Goal: Information Seeking & Learning: Learn about a topic

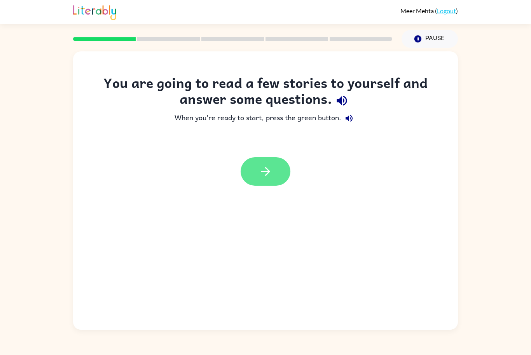
click at [279, 173] on button "button" at bounding box center [266, 171] width 50 height 28
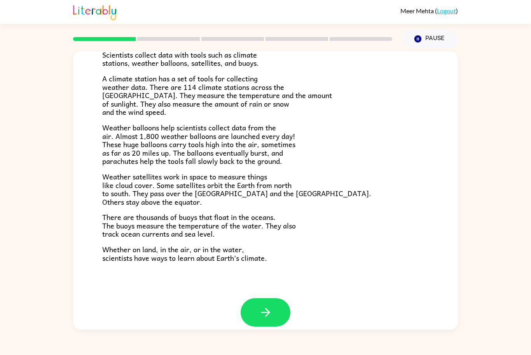
scroll to position [161, 0]
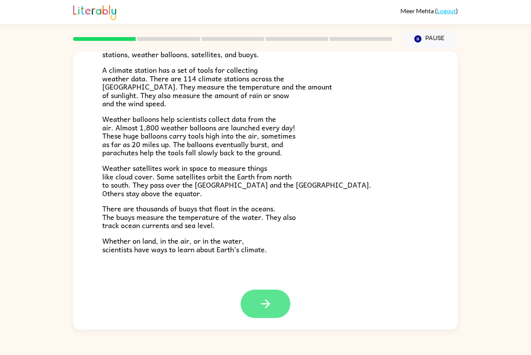
click at [280, 305] on button "button" at bounding box center [266, 303] width 50 height 28
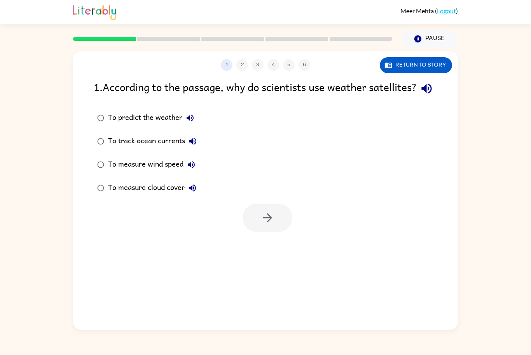
scroll to position [0, 0]
click at [128, 126] on div "To predict the weather" at bounding box center [153, 118] width 90 height 16
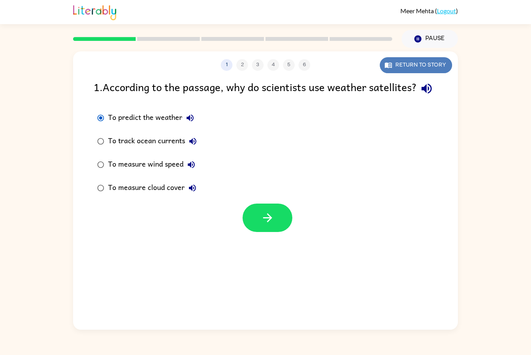
click at [427, 70] on button "Return to story" at bounding box center [416, 65] width 72 height 16
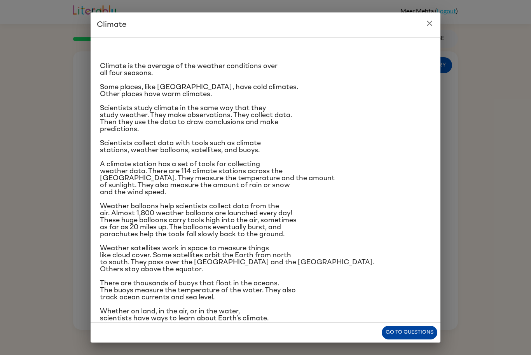
click at [433, 330] on button "Go to questions" at bounding box center [410, 332] width 56 height 14
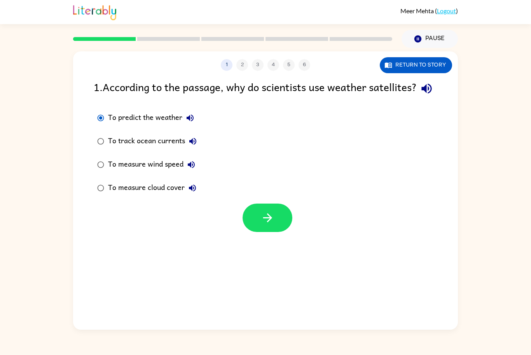
click at [169, 172] on div "To measure wind speed" at bounding box center [153, 165] width 91 height 16
click at [407, 66] on button "Return to story" at bounding box center [416, 65] width 72 height 16
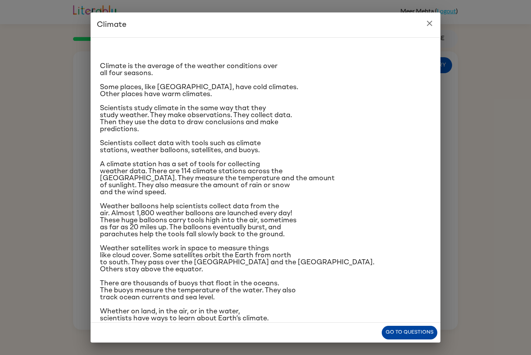
click at [423, 328] on button "Go to questions" at bounding box center [410, 332] width 56 height 14
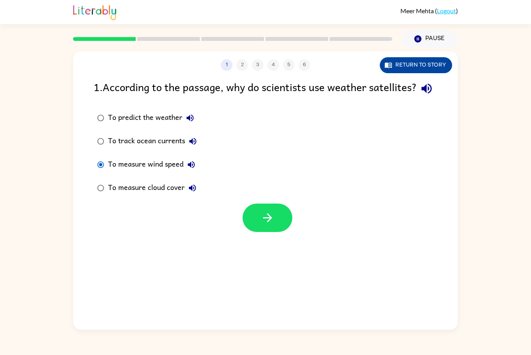
click at [416, 64] on button "Return to story" at bounding box center [416, 65] width 72 height 16
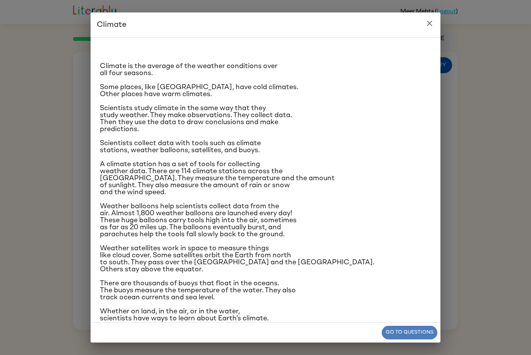
click at [395, 330] on button "Go to questions" at bounding box center [410, 332] width 56 height 14
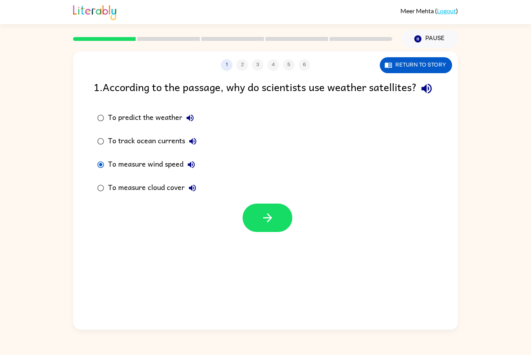
click at [142, 196] on div "To measure cloud cover" at bounding box center [154, 188] width 92 height 16
click at [255, 219] on button "button" at bounding box center [268, 217] width 50 height 28
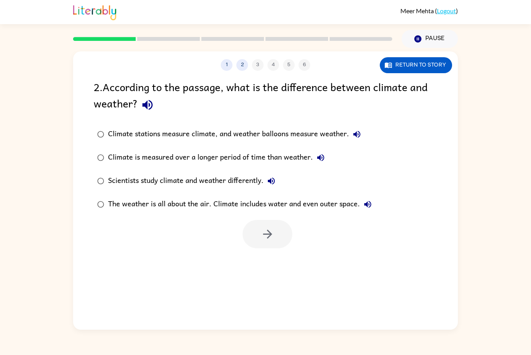
click at [387, 74] on div "1 2 3 4 5 6 Return to story 2 . According to the passage, what is the differenc…" at bounding box center [265, 190] width 385 height 278
click at [389, 64] on icon "button" at bounding box center [390, 65] width 2 height 3
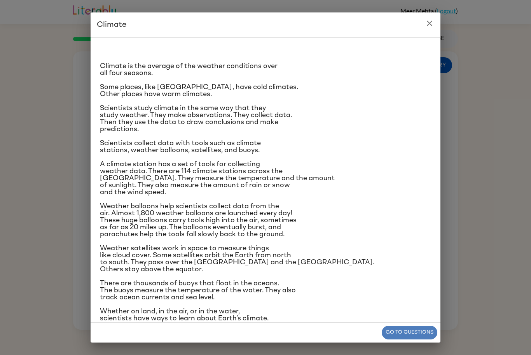
click at [392, 327] on button "Go to questions" at bounding box center [410, 332] width 56 height 14
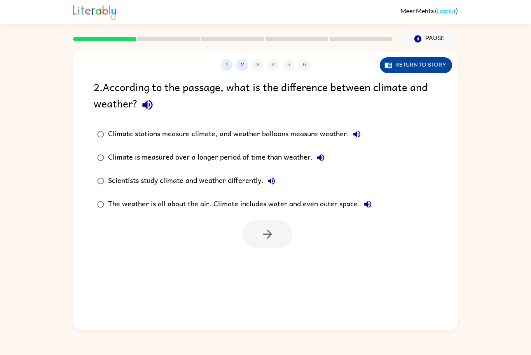
click at [414, 60] on button "Return to story" at bounding box center [416, 65] width 72 height 16
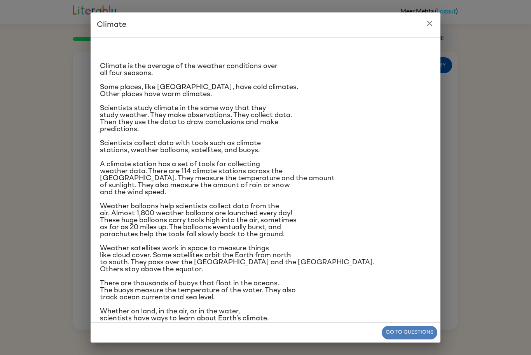
click at [417, 326] on button "Go to questions" at bounding box center [410, 332] width 56 height 14
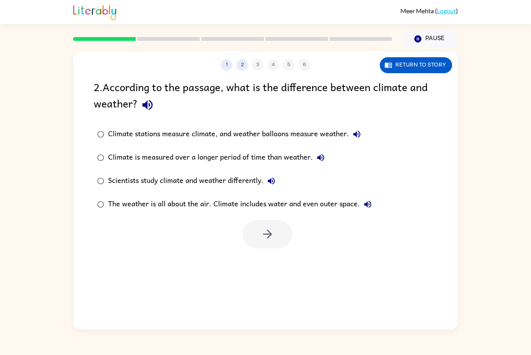
click at [245, 161] on div "Climate is measured over a longer period of time than weather." at bounding box center [218, 158] width 220 height 16
click at [276, 240] on button "button" at bounding box center [268, 234] width 50 height 28
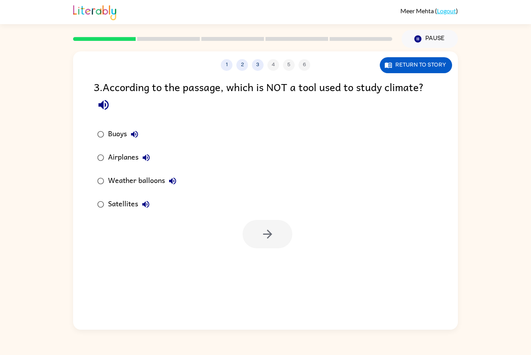
click at [130, 162] on div "Airplanes" at bounding box center [131, 158] width 46 height 16
click at [252, 234] on button "button" at bounding box center [268, 234] width 50 height 28
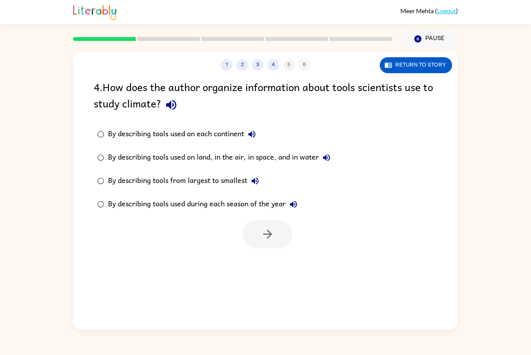
click at [296, 155] on div "By describing tools used on land, in the air, in space, and in water" at bounding box center [221, 158] width 226 height 16
click at [398, 75] on div "1 2 3 4 5 6 Return to story 4 . How does the author organize information about …" at bounding box center [265, 190] width 385 height 278
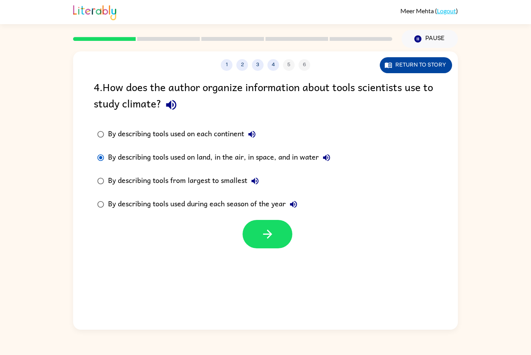
click at [397, 62] on button "Return to story" at bounding box center [416, 65] width 72 height 16
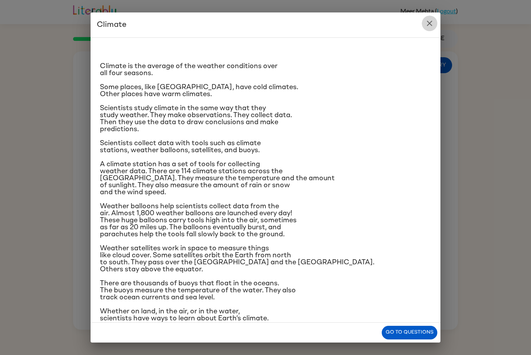
click at [434, 21] on icon "close" at bounding box center [429, 23] width 9 height 9
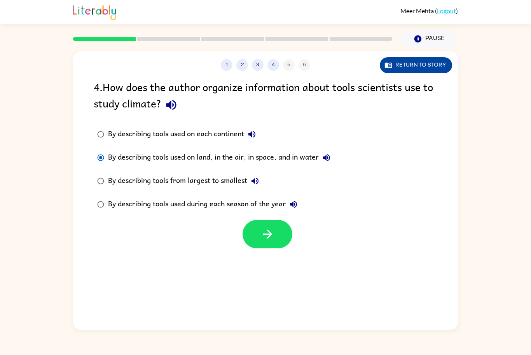
click at [401, 68] on button "Return to story" at bounding box center [416, 65] width 72 height 16
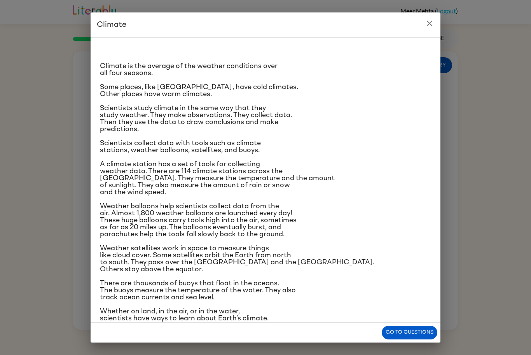
click at [472, 84] on div "Climate Climate is the average of the weather conditions over all four seasons.…" at bounding box center [265, 177] width 531 height 355
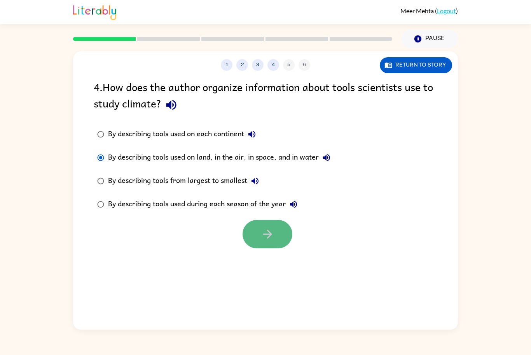
click at [272, 229] on icon "button" at bounding box center [268, 234] width 14 height 14
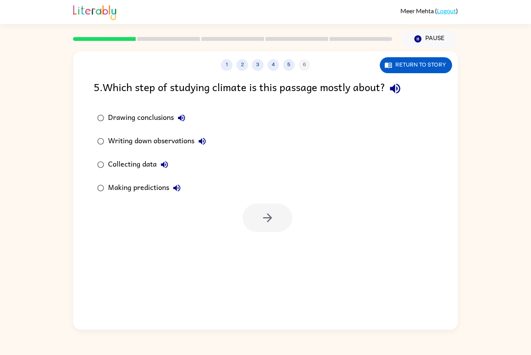
click at [181, 135] on div "Writing down observations" at bounding box center [159, 141] width 102 height 16
click at [273, 226] on button "button" at bounding box center [268, 217] width 50 height 28
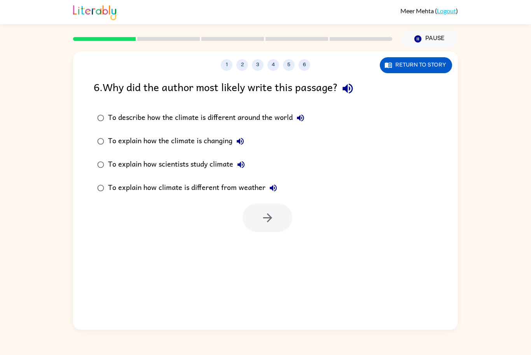
click at [219, 170] on div "To explain how scientists study climate" at bounding box center [178, 165] width 141 height 16
click at [278, 219] on button "button" at bounding box center [268, 217] width 50 height 28
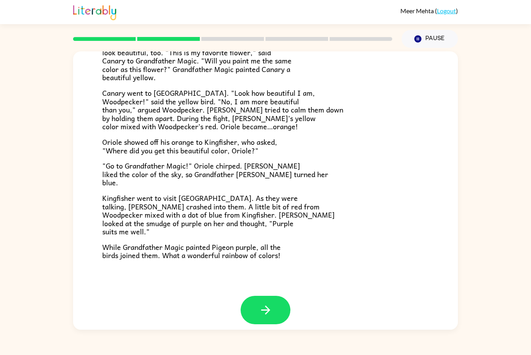
scroll to position [145, 0]
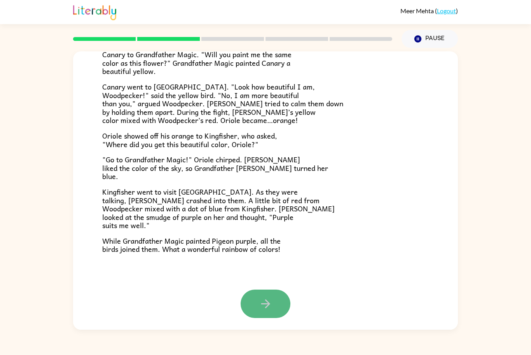
click at [265, 292] on button "button" at bounding box center [266, 303] width 50 height 28
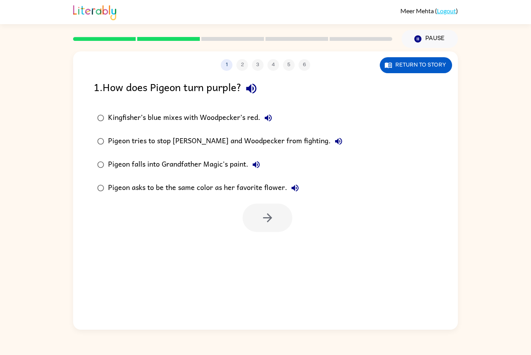
click at [231, 117] on div "Kingfisher’s blue mixes with Woodpecker’s red." at bounding box center [192, 118] width 168 height 16
click at [282, 218] on button "button" at bounding box center [268, 217] width 50 height 28
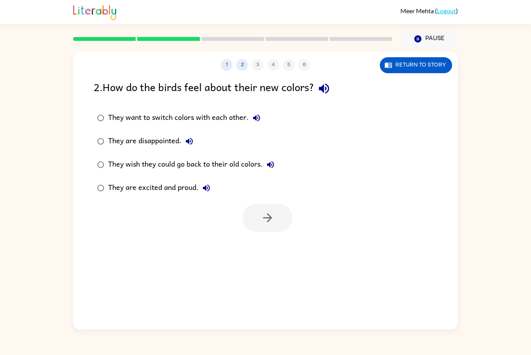
click at [192, 190] on div "They are excited and proud." at bounding box center [161, 188] width 106 height 16
click at [265, 220] on icon "button" at bounding box center [268, 218] width 14 height 14
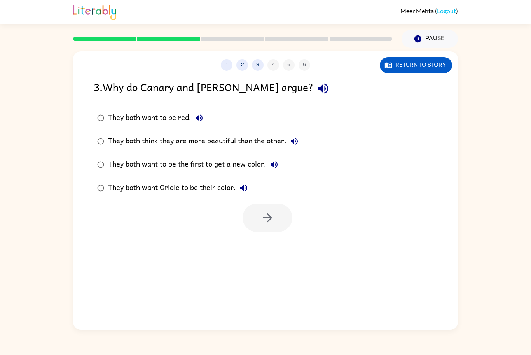
click at [233, 134] on div "They both think they are more beautiful than the other." at bounding box center [205, 141] width 194 height 16
click at [275, 222] on button "button" at bounding box center [268, 217] width 50 height 28
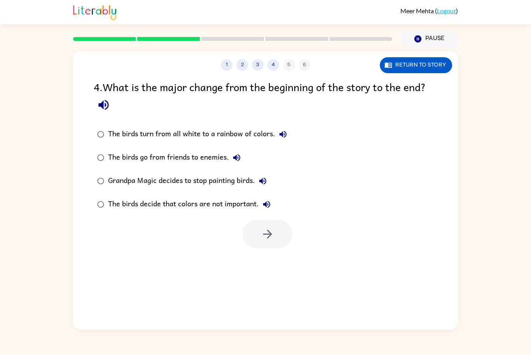
click at [258, 131] on div "The birds turn from all white to a rainbow of colors." at bounding box center [199, 134] width 183 height 16
click at [281, 234] on button "button" at bounding box center [268, 234] width 50 height 28
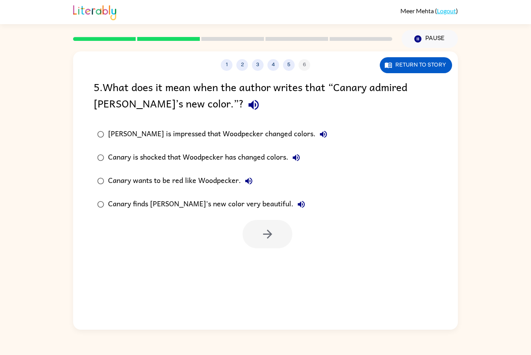
click at [236, 211] on div "Canary finds [PERSON_NAME]'s new color very beautiful." at bounding box center [208, 204] width 201 height 16
click at [278, 230] on button "button" at bounding box center [268, 234] width 50 height 28
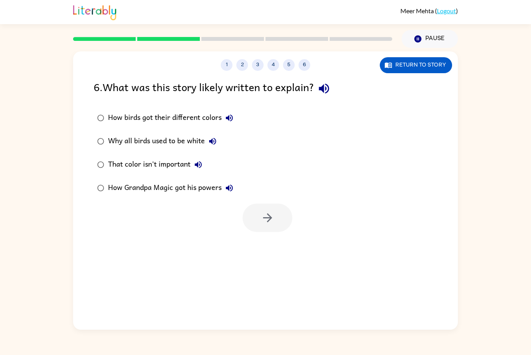
click at [191, 119] on div "How birds got their different colors" at bounding box center [172, 118] width 129 height 16
click at [273, 220] on icon "button" at bounding box center [268, 218] width 14 height 14
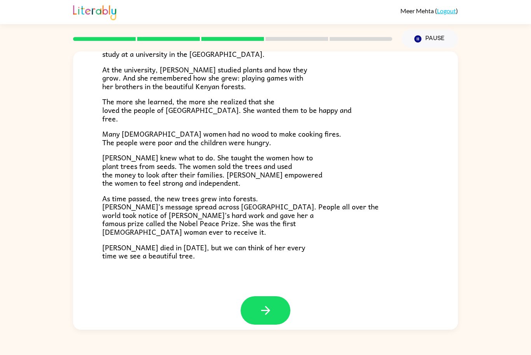
scroll to position [163, 0]
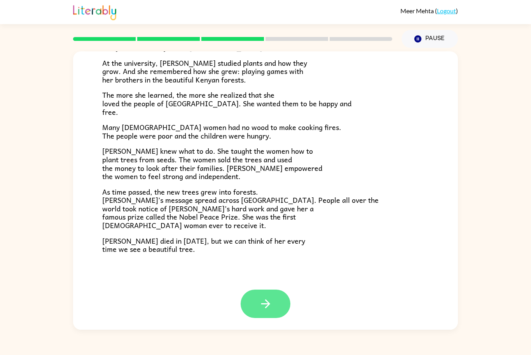
click at [277, 302] on button "button" at bounding box center [266, 303] width 50 height 28
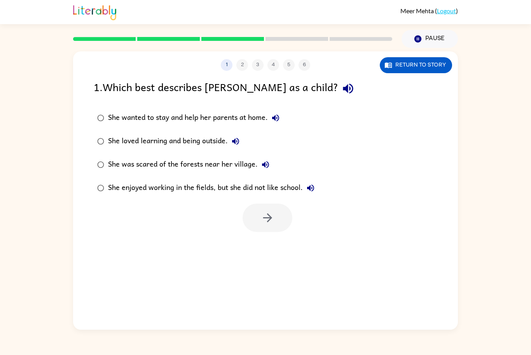
scroll to position [0, 0]
click at [209, 145] on div "She loved learning and being outside." at bounding box center [175, 141] width 135 height 16
click at [269, 214] on icon "button" at bounding box center [268, 218] width 14 height 14
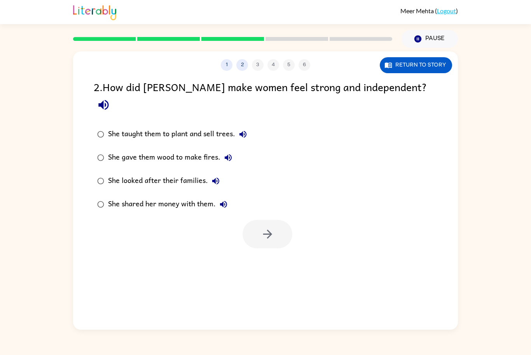
click at [214, 126] on div "She taught them to plant and sell trees." at bounding box center [179, 134] width 143 height 16
click at [280, 220] on button "button" at bounding box center [268, 234] width 50 height 28
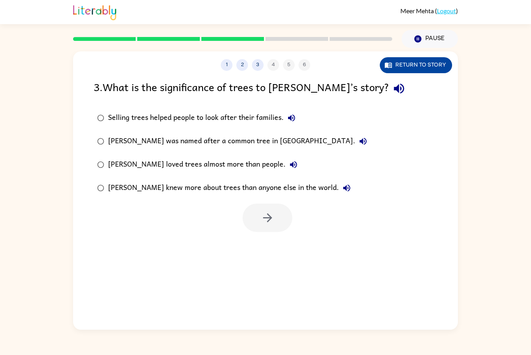
click at [417, 62] on button "Return to story" at bounding box center [416, 65] width 72 height 16
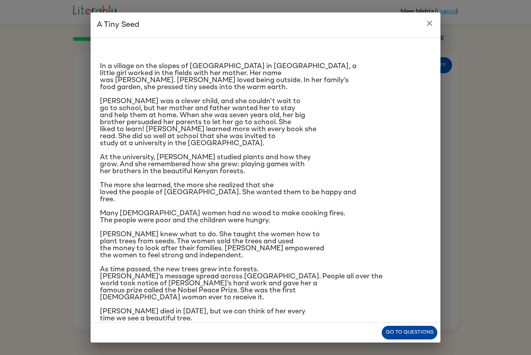
click at [422, 331] on button "Go to questions" at bounding box center [410, 332] width 56 height 14
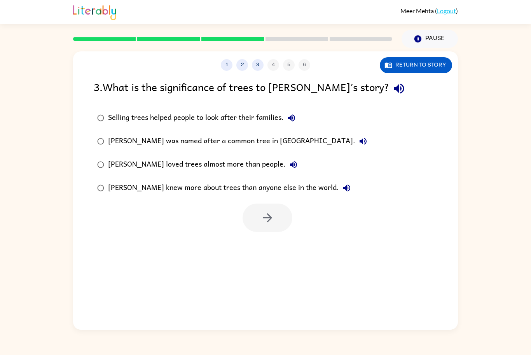
click at [246, 172] on label "[PERSON_NAME] loved trees almost more than people." at bounding box center [231, 164] width 285 height 23
click at [269, 211] on icon "button" at bounding box center [268, 218] width 14 height 14
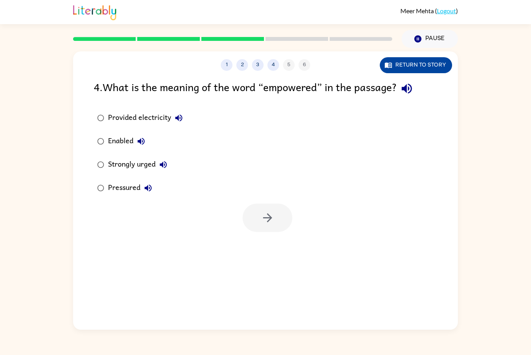
click at [440, 61] on button "Return to story" at bounding box center [416, 65] width 72 height 16
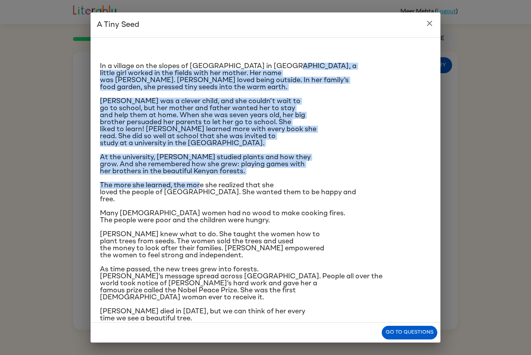
drag, startPoint x: 75, startPoint y: 71, endPoint x: 203, endPoint y: 180, distance: 168.6
click at [203, 180] on div "A Tiny Seed In a village on the slopes of [GEOGRAPHIC_DATA] in [GEOGRAPHIC_DATA…" at bounding box center [265, 177] width 531 height 355
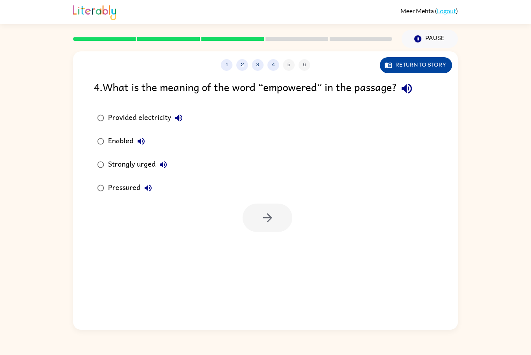
click at [403, 71] on button "Return to story" at bounding box center [416, 65] width 72 height 16
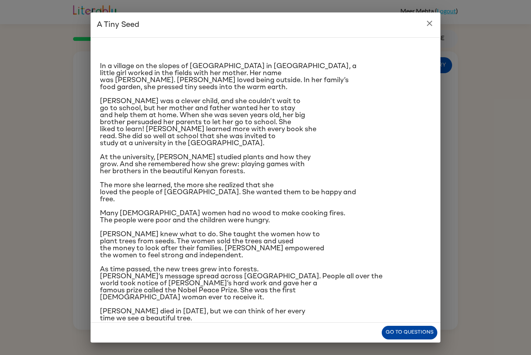
click at [414, 330] on button "Go to questions" at bounding box center [410, 332] width 56 height 14
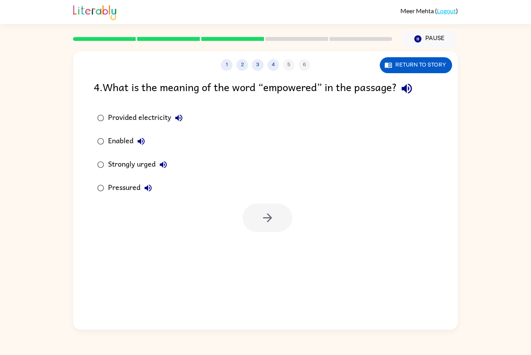
click at [124, 168] on div "Strongly urged" at bounding box center [139, 165] width 63 height 16
click at [287, 216] on button "button" at bounding box center [268, 217] width 50 height 28
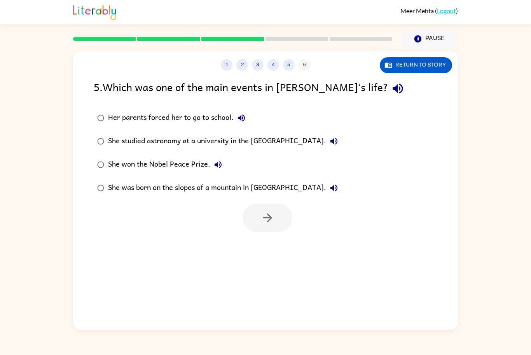
click at [152, 161] on div "She won the Nobel Peace Prize." at bounding box center [167, 165] width 118 height 16
click at [255, 215] on button "button" at bounding box center [268, 217] width 50 height 28
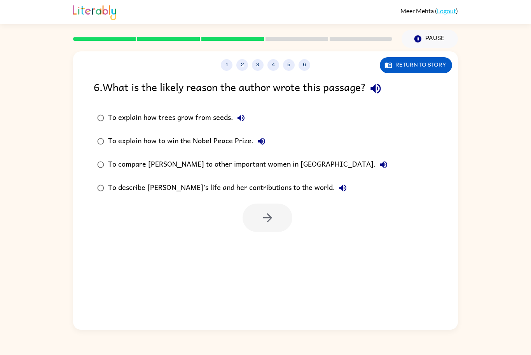
click at [266, 185] on div "To describe [PERSON_NAME]’s life and her contributions to the world." at bounding box center [229, 188] width 243 height 16
click at [281, 218] on button "button" at bounding box center [268, 217] width 50 height 28
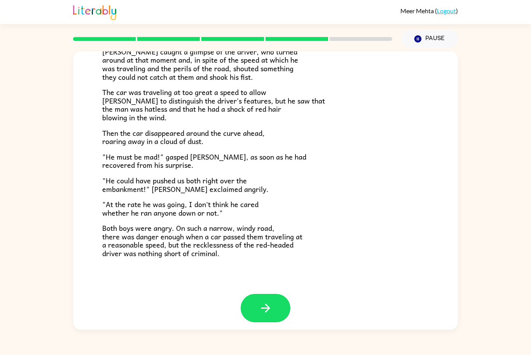
scroll to position [160, 0]
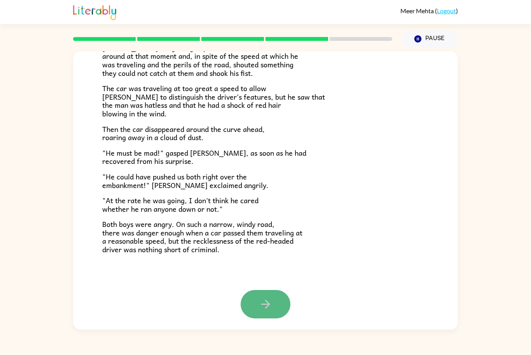
click at [262, 304] on icon "button" at bounding box center [265, 303] width 9 height 9
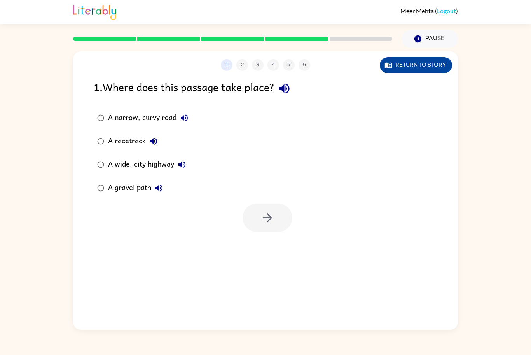
click at [402, 72] on button "Return to story" at bounding box center [416, 65] width 72 height 16
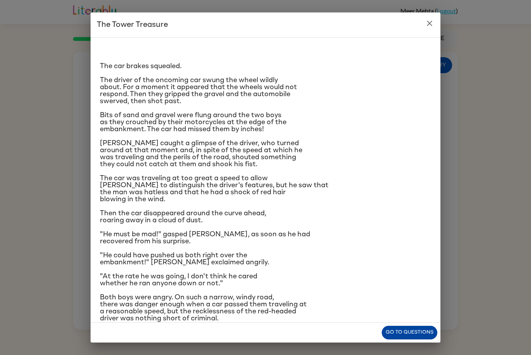
click at [402, 326] on button "Go to questions" at bounding box center [410, 332] width 56 height 14
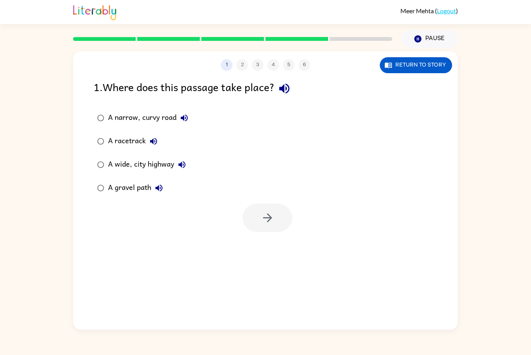
click at [132, 110] on div "A narrow, curvy road" at bounding box center [150, 118] width 84 height 16
click at [256, 212] on button "button" at bounding box center [268, 217] width 50 height 28
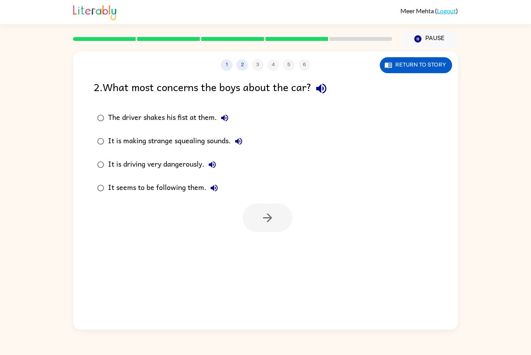
click at [194, 166] on div "It is driving very dangerously." at bounding box center [164, 165] width 112 height 16
click at [276, 204] on button "button" at bounding box center [268, 217] width 50 height 28
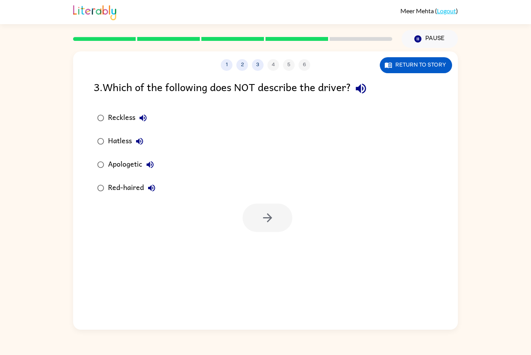
click at [123, 171] on div "Apologetic" at bounding box center [133, 165] width 50 height 16
click at [257, 208] on button "button" at bounding box center [268, 217] width 50 height 28
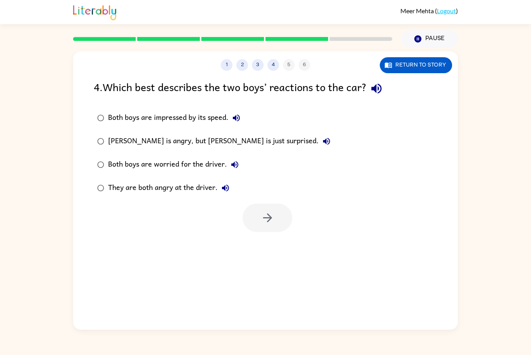
click at [200, 194] on div "They are both angry at the driver." at bounding box center [170, 188] width 125 height 16
click at [252, 210] on button "button" at bounding box center [268, 217] width 50 height 28
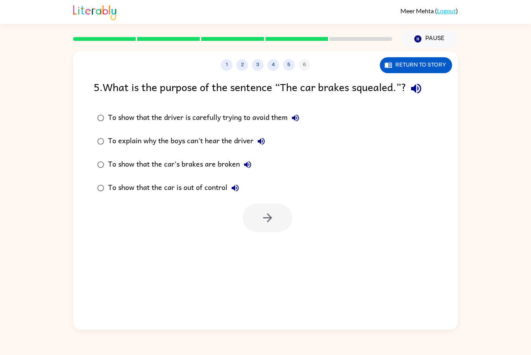
click at [261, 121] on div "To show that the driver is carefully trying to avoid them" at bounding box center [205, 118] width 195 height 16
click at [282, 217] on button "button" at bounding box center [268, 217] width 50 height 28
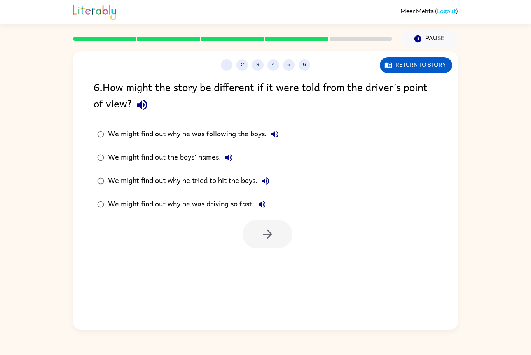
click at [282, 217] on div at bounding box center [265, 232] width 385 height 32
click at [245, 200] on div "We might find out why he was driving so fast." at bounding box center [189, 204] width 162 height 16
click at [263, 236] on icon "button" at bounding box center [268, 234] width 14 height 14
